Goal: Task Accomplishment & Management: Use online tool/utility

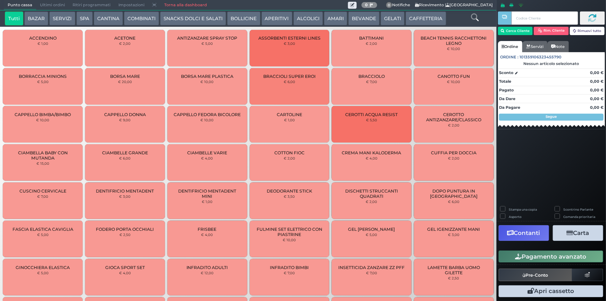
click at [186, 3] on link "Torna alla dashboard" at bounding box center [185, 5] width 50 height 10
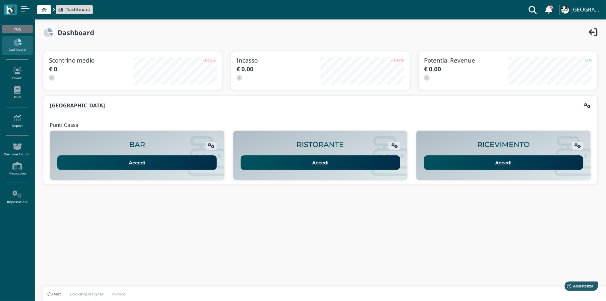
click at [16, 118] on icon at bounding box center [17, 118] width 30 height 8
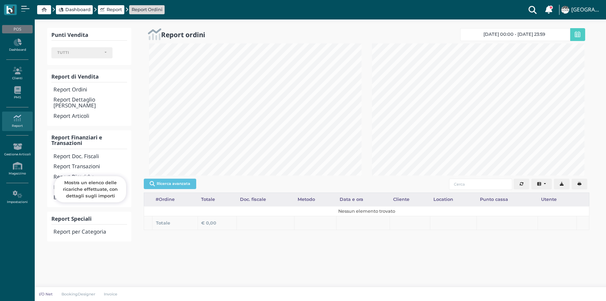
select select
click at [86, 164] on h4 "Report Transazioni" at bounding box center [90, 167] width 74 height 6
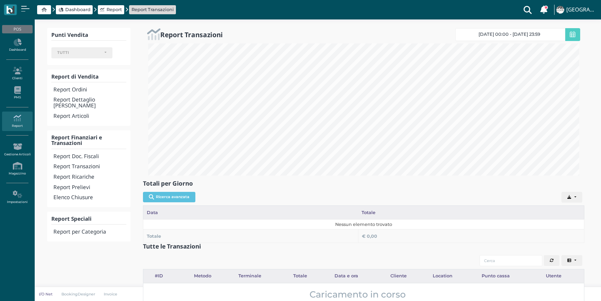
select select
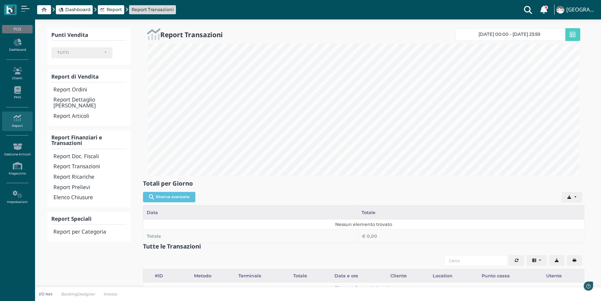
click at [498, 39] on link "21/08/25 00:00 - 21/08/25 23:59" at bounding box center [511, 34] width 110 height 13
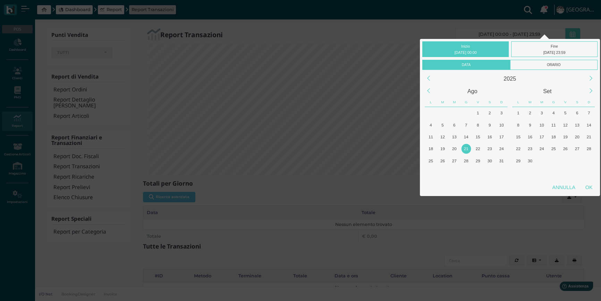
click at [500, 35] on div at bounding box center [510, 35] width 166 height 8
click at [451, 152] on div "20" at bounding box center [454, 148] width 9 height 9
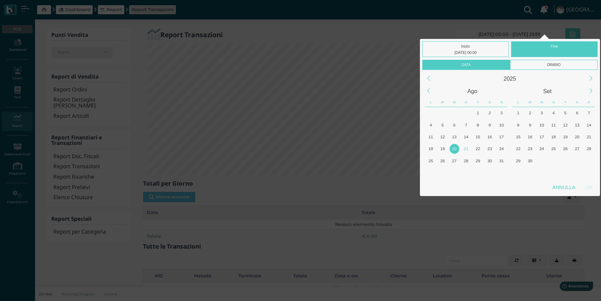
click at [451, 152] on div "20" at bounding box center [454, 148] width 9 height 9
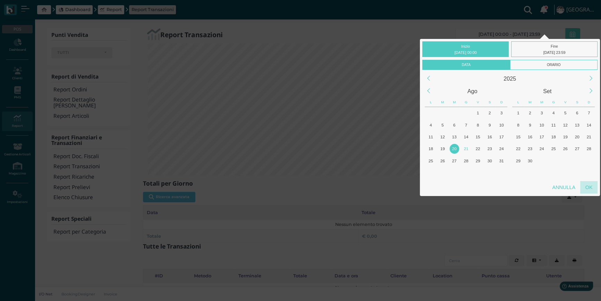
click at [594, 188] on div "OK" at bounding box center [589, 187] width 17 height 12
type input "20/08/2025 00:00 - 20/08/2025 23:59"
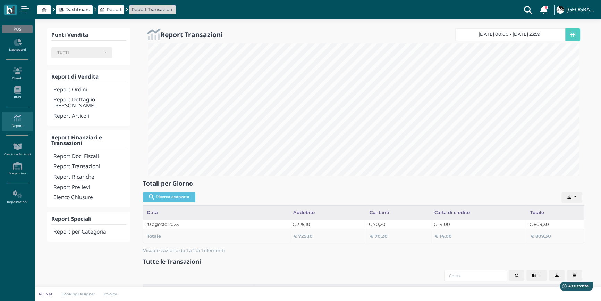
scroll to position [0, 0]
click at [85, 153] on h4 "Report Doc. Fiscali" at bounding box center [89, 156] width 73 height 6
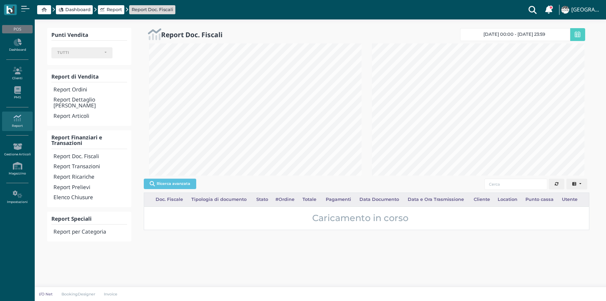
select select
click at [578, 33] on icon at bounding box center [578, 34] width 6 height 6
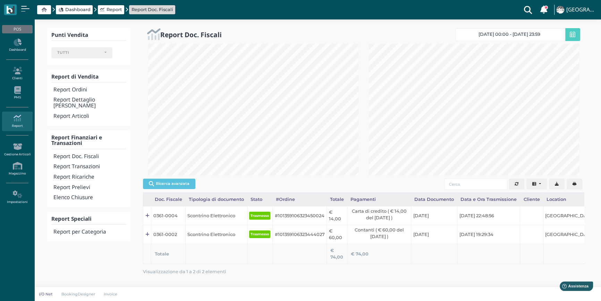
scroll to position [347067, 346978]
click at [579, 183] on button "button" at bounding box center [575, 183] width 16 height 11
click at [78, 194] on h4 "Elenco Chiusure" at bounding box center [89, 197] width 73 height 6
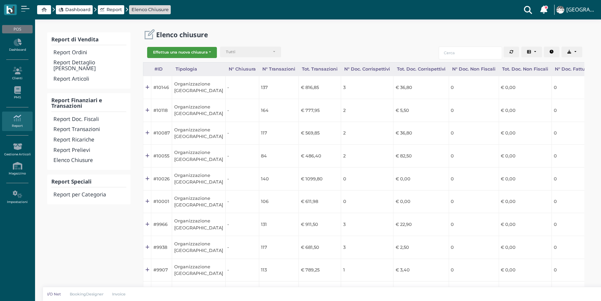
click at [203, 47] on button "Effettua una nuova chiusura" at bounding box center [182, 52] width 70 height 11
click at [187, 64] on span "Organizzazione" at bounding box center [175, 63] width 54 height 9
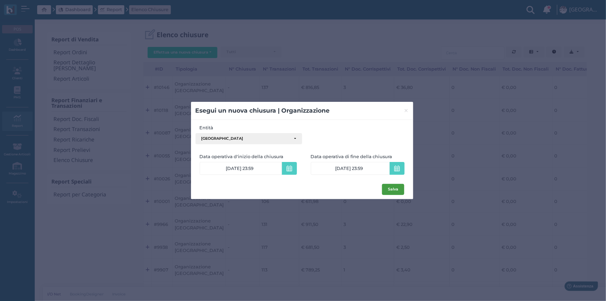
click at [391, 188] on button "Salva" at bounding box center [393, 189] width 22 height 11
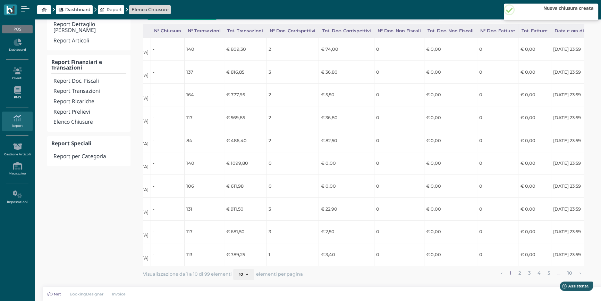
scroll to position [0, 132]
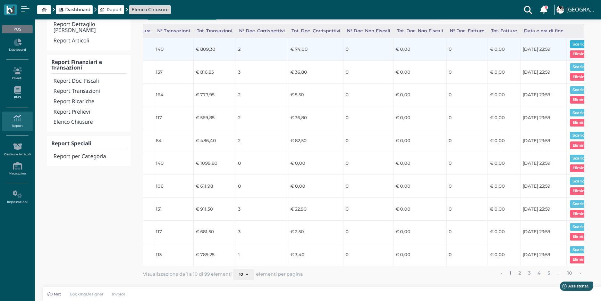
click at [573, 40] on button "Scarica pdf" at bounding box center [583, 44] width 27 height 8
